Goal: Information Seeking & Learning: Find specific fact

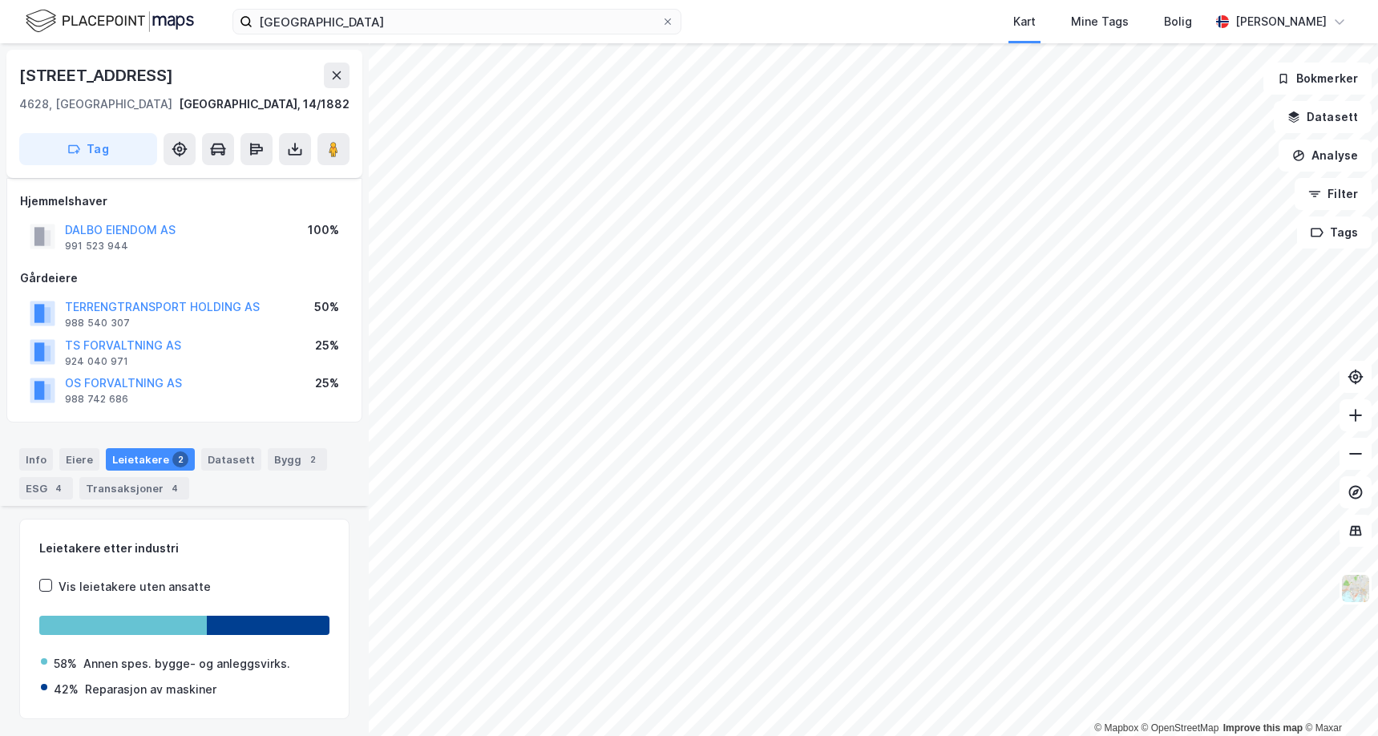
scroll to position [259, 0]
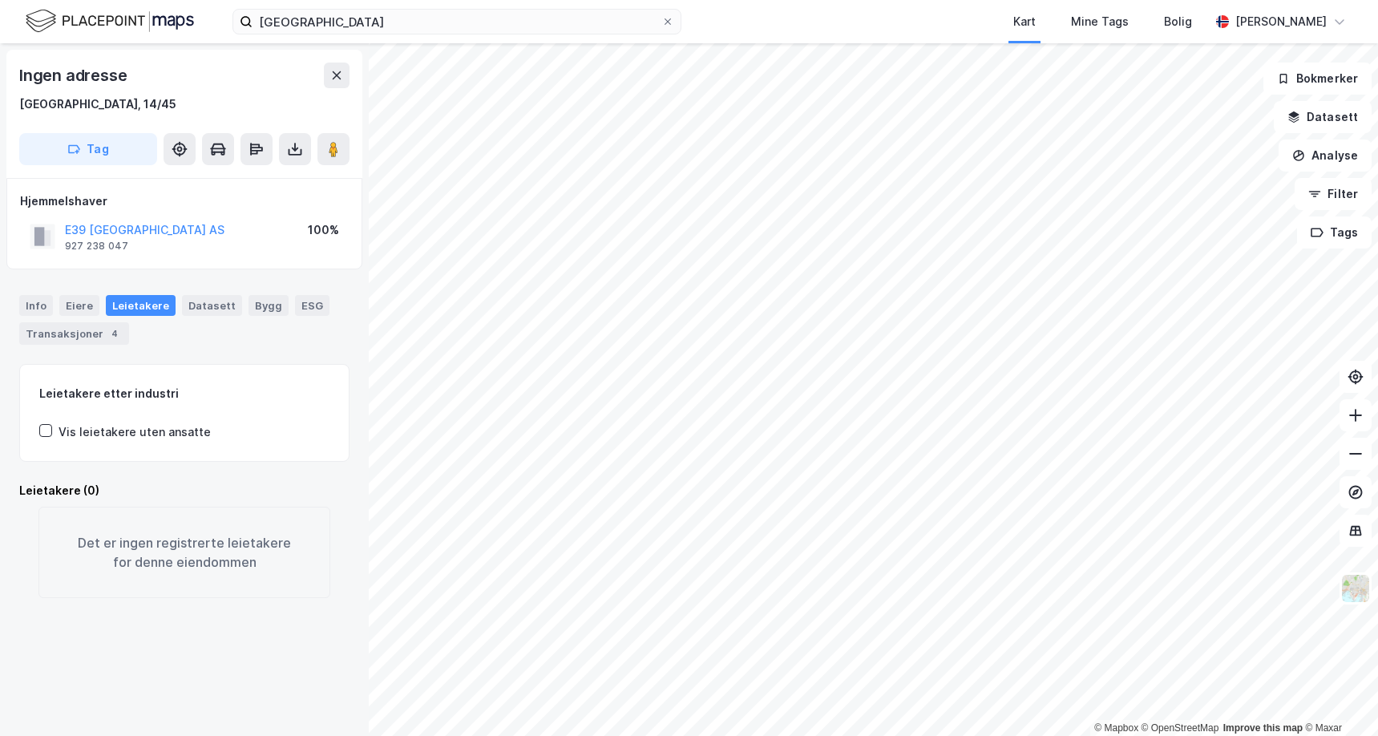
click at [272, 359] on div "Info Eiere Leietakere Datasett Bygg ESG Transaksjoner 4 Leietakere etter indust…" at bounding box center [184, 437] width 330 height 322
drag, startPoint x: 194, startPoint y: 240, endPoint x: 83, endPoint y: 228, distance: 112.1
click at [83, 228] on div "E39 [GEOGRAPHIC_DATA] AS 927 238 047 100%" at bounding box center [184, 236] width 329 height 38
click at [206, 285] on div "Info [PERSON_NAME] Datasett Bygg ESG Transaksjoner 4" at bounding box center [184, 313] width 369 height 75
drag, startPoint x: 232, startPoint y: 229, endPoint x: 65, endPoint y: 225, distance: 166.7
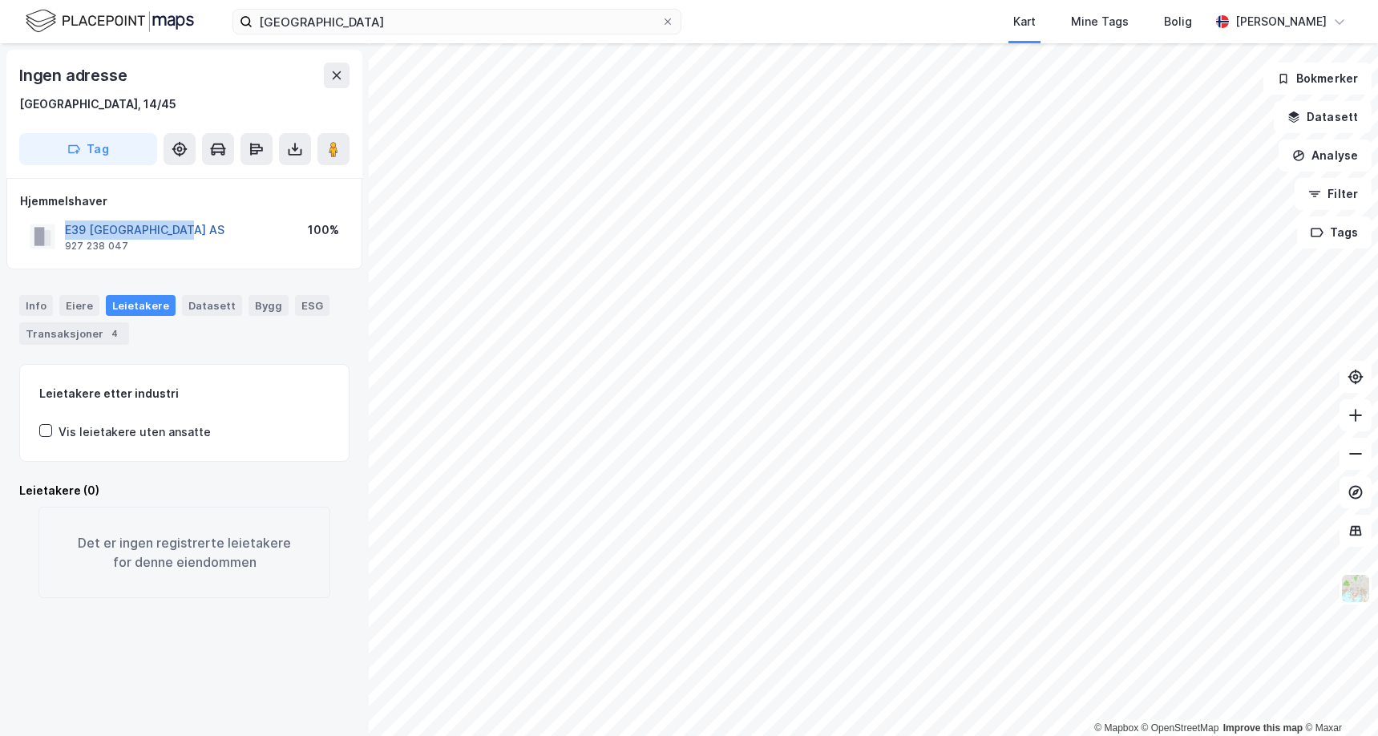
click at [65, 225] on div "E39 [GEOGRAPHIC_DATA] AS 927 238 047 100%" at bounding box center [184, 236] width 329 height 38
copy button "E39 [GEOGRAPHIC_DATA] AS"
